Goal: Find specific page/section: Find specific page/section

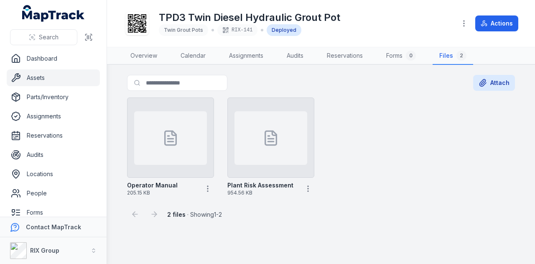
click at [59, 76] on link "Assets" at bounding box center [53, 77] width 93 height 17
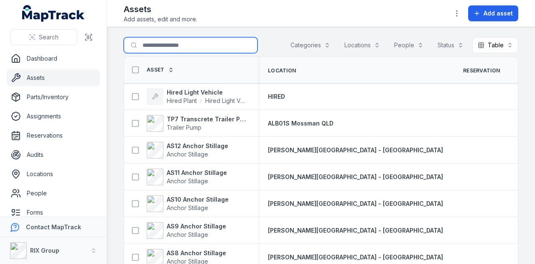
click at [194, 43] on input "Search for assets" at bounding box center [191, 45] width 134 height 16
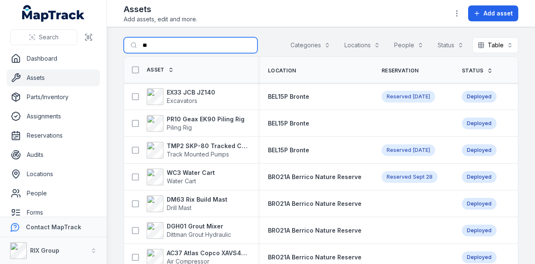
type input "*"
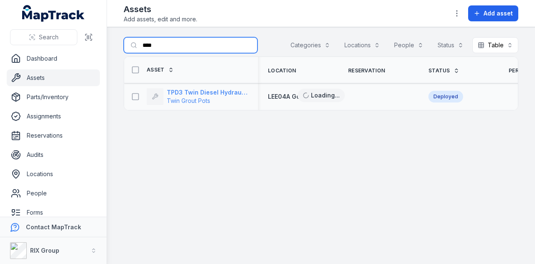
type input "****"
click at [237, 89] on strong "TPD3 Twin Diesel Hydraulic Grout Pot" at bounding box center [207, 92] width 81 height 8
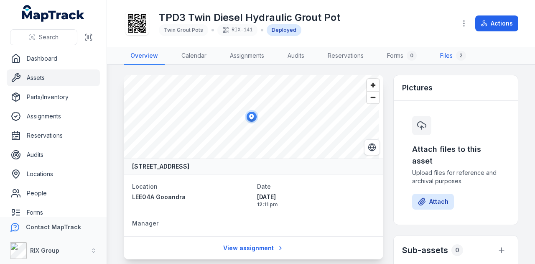
click at [451, 56] on link "Files 2" at bounding box center [452, 56] width 39 height 18
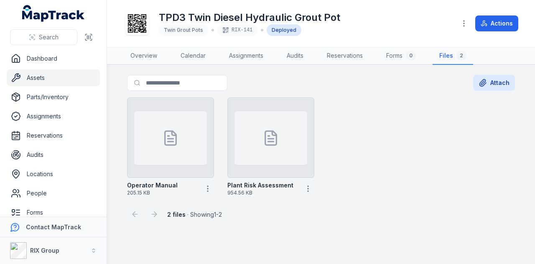
click at [54, 79] on link "Assets" at bounding box center [53, 77] width 93 height 17
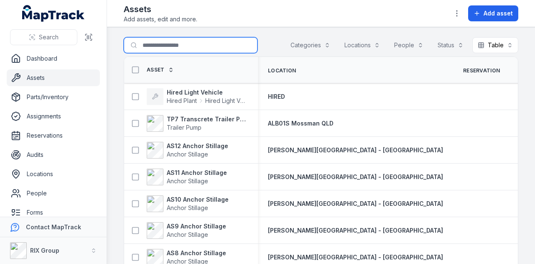
click at [202, 52] on input "Search for assets" at bounding box center [191, 45] width 134 height 16
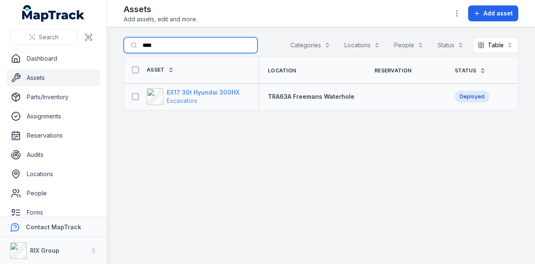
type input "****"
click at [204, 90] on strong "EX17 30t Hyundai 300HX" at bounding box center [203, 92] width 73 height 8
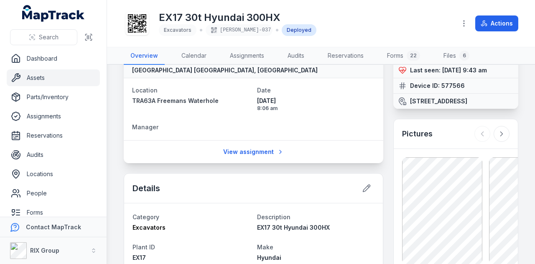
scroll to position [42, 0]
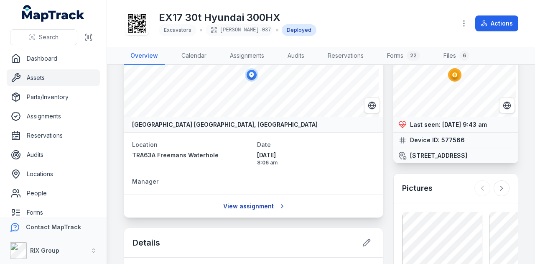
click at [258, 208] on link "View assignment" at bounding box center [253, 206] width 71 height 16
